Goal: Navigation & Orientation: Go to known website

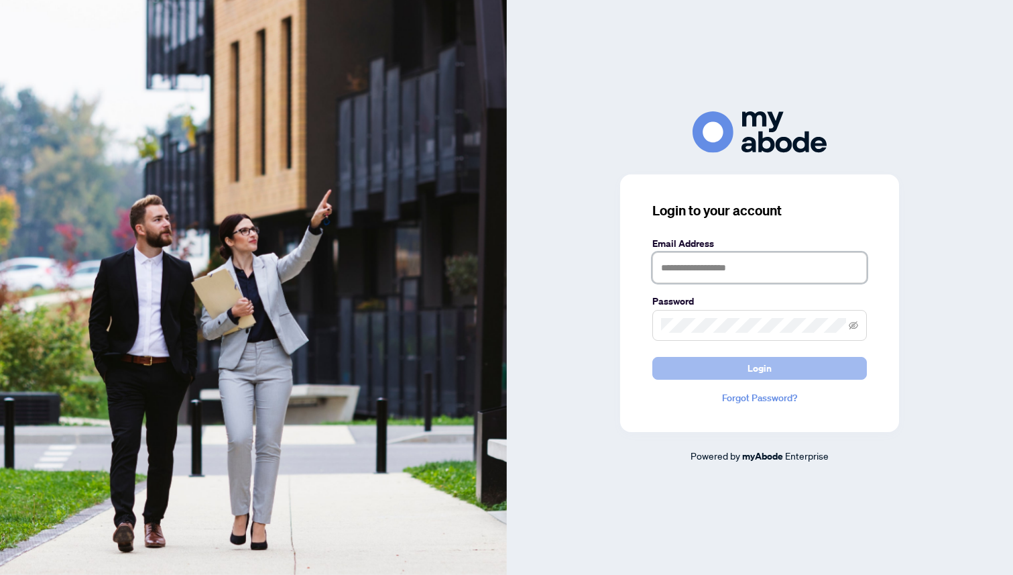
type input "**********"
click at [756, 371] on span "Login" at bounding box center [760, 367] width 24 height 21
